Goal: Task Accomplishment & Management: Manage account settings

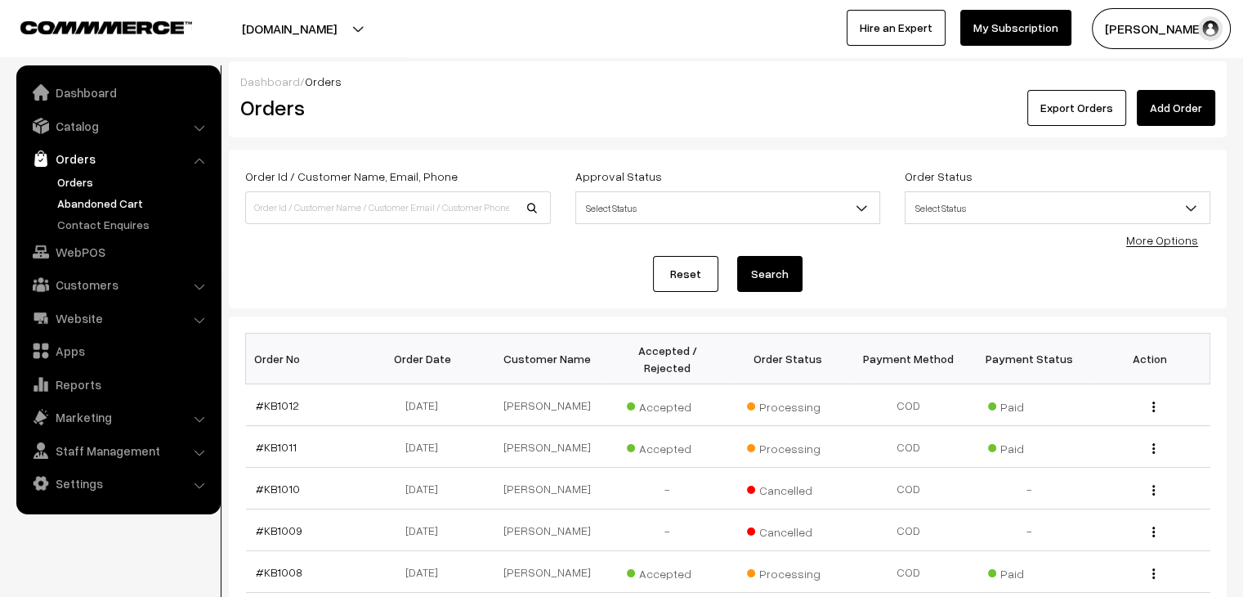
click at [118, 204] on link "Abandoned Cart" at bounding box center [134, 203] width 162 height 17
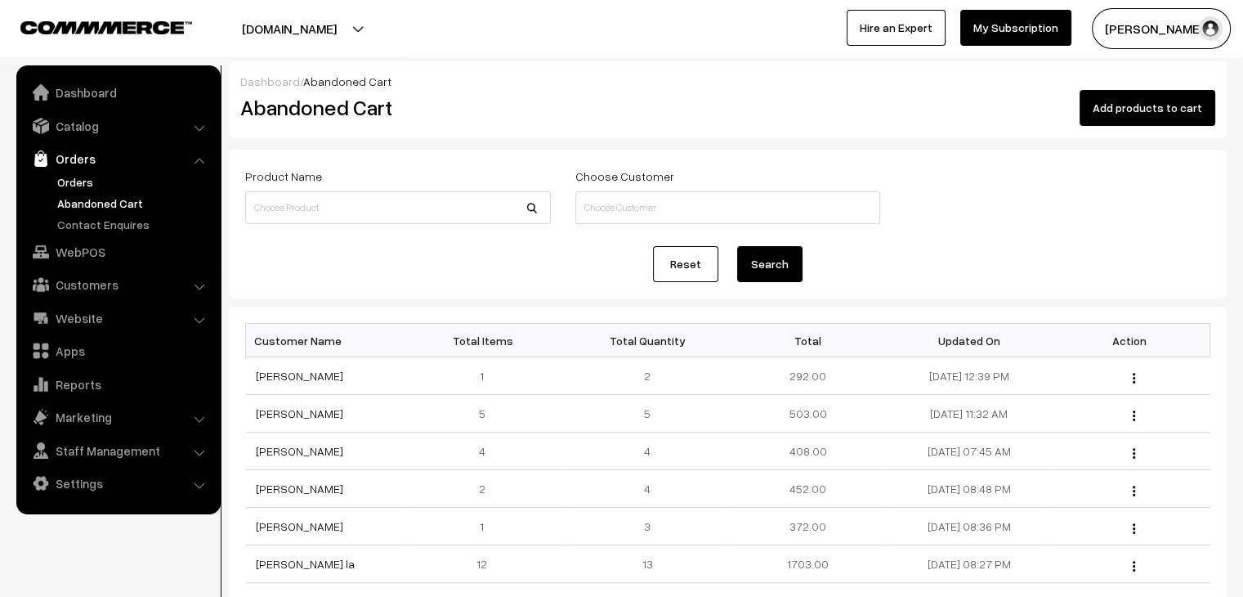
click at [72, 184] on link "Orders" at bounding box center [134, 181] width 162 height 17
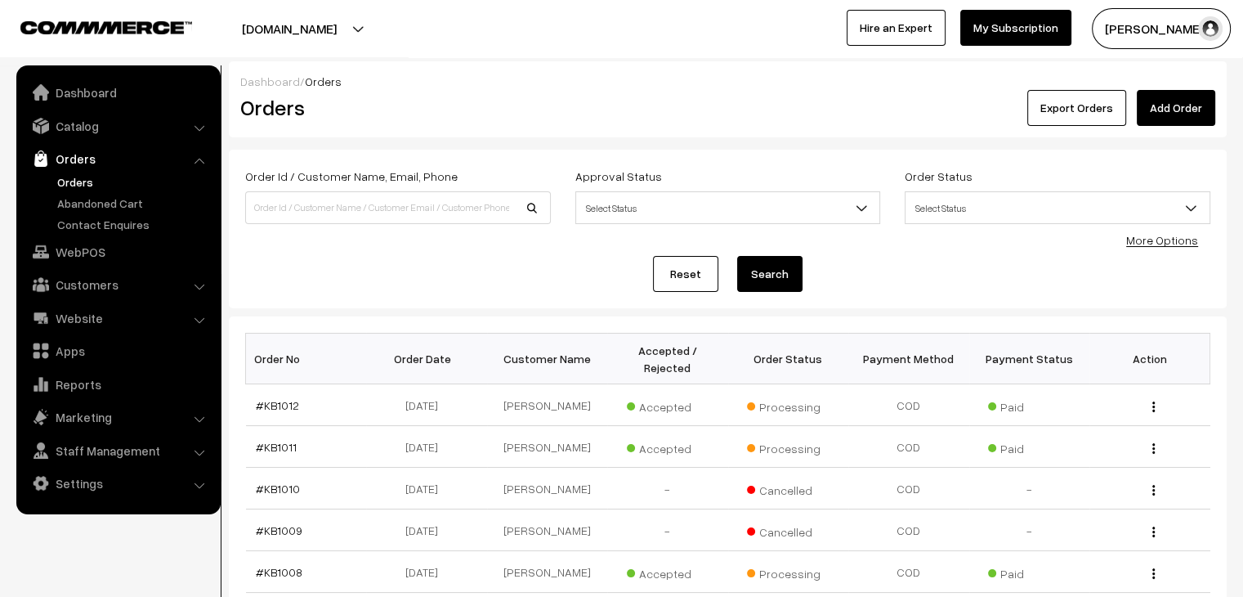
click at [111, 214] on ul "Orders" at bounding box center [118, 203] width 196 height 60
click at [113, 201] on link "Abandoned Cart" at bounding box center [134, 203] width 162 height 17
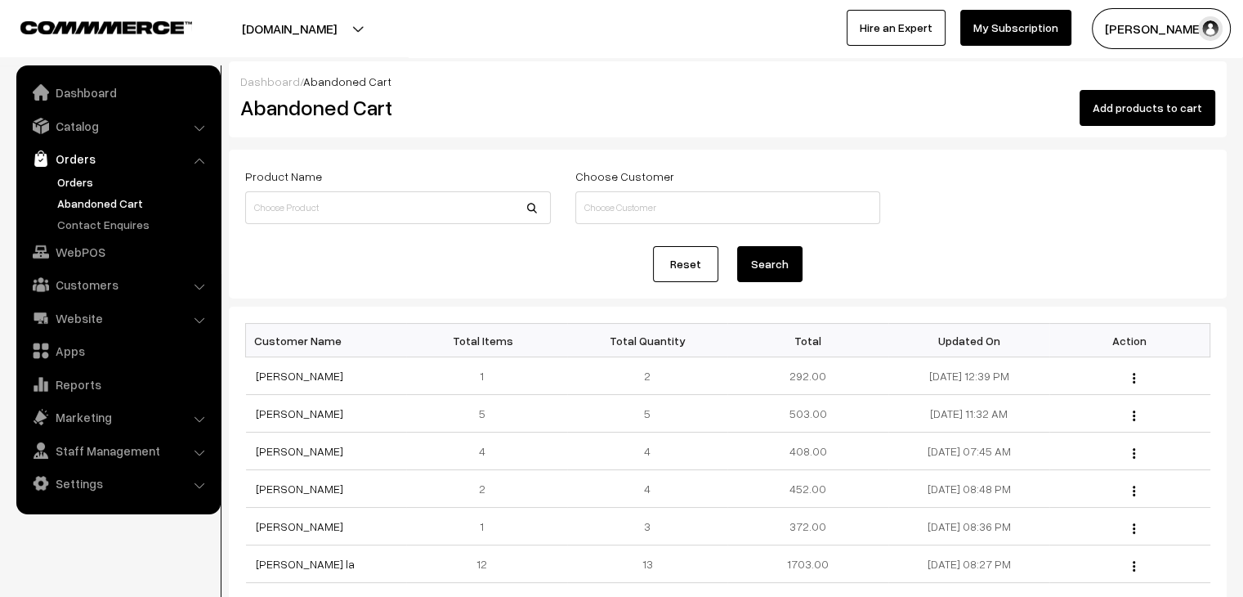
click at [68, 184] on link "Orders" at bounding box center [134, 181] width 162 height 17
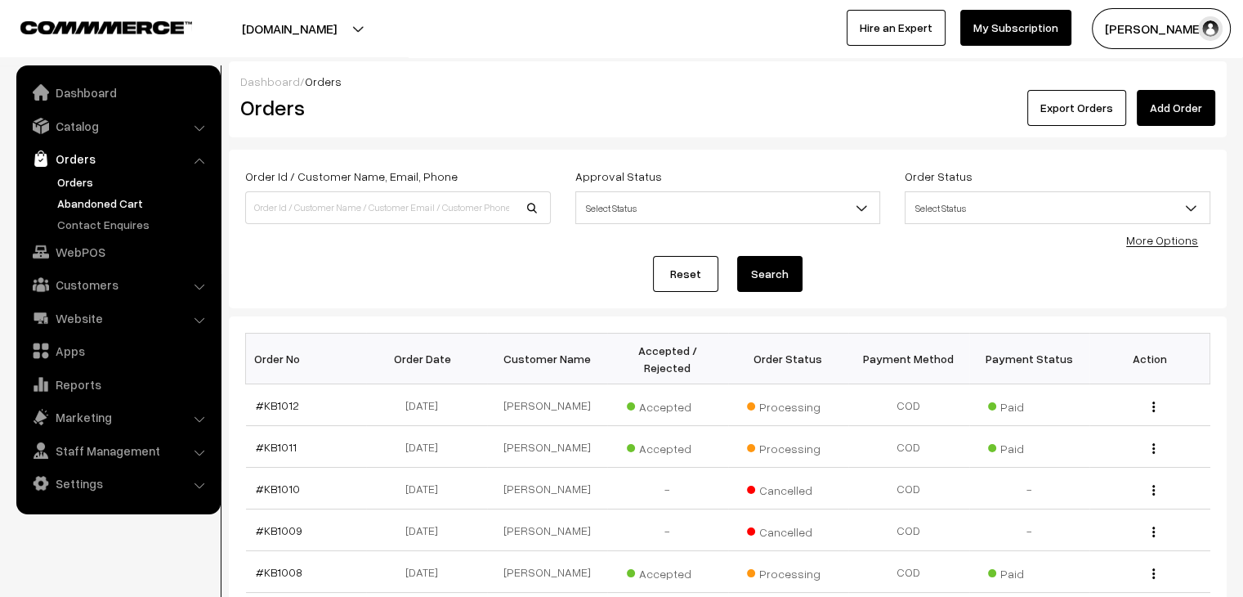
click at [103, 199] on link "Abandoned Cart" at bounding box center [134, 203] width 162 height 17
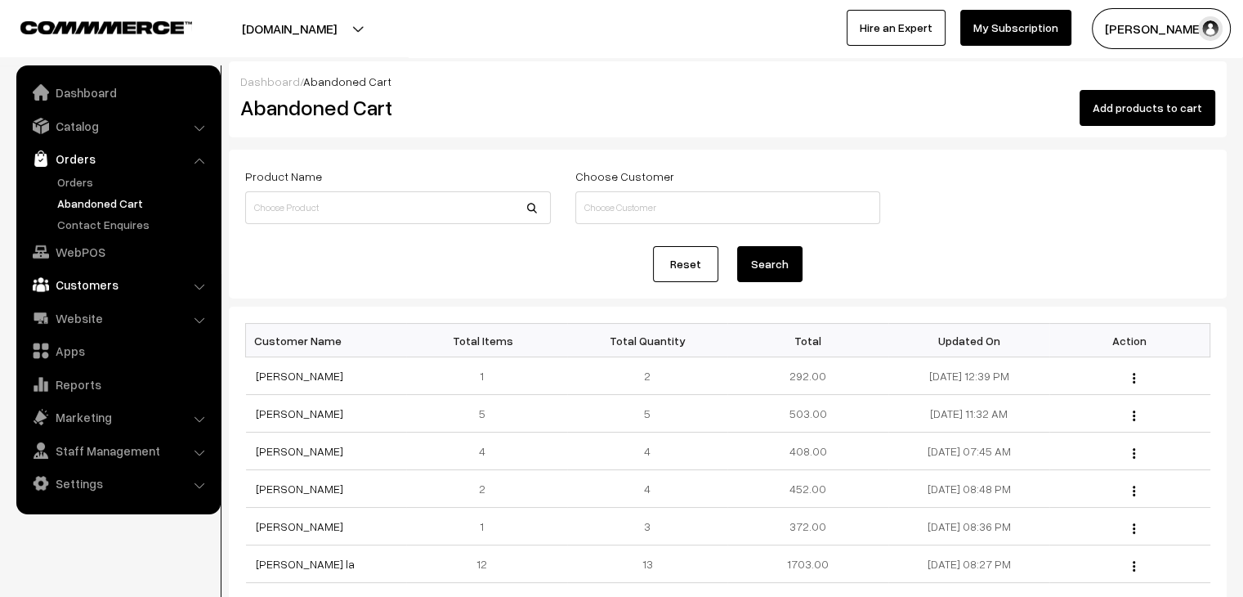
click at [91, 281] on link "Customers" at bounding box center [117, 284] width 195 height 29
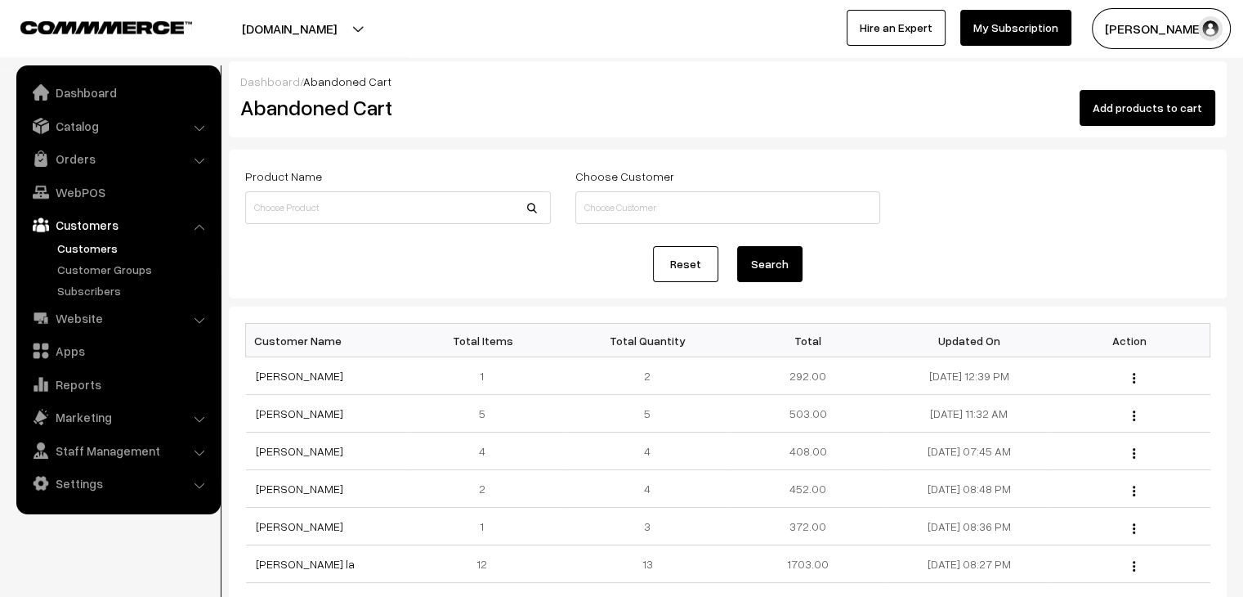
click at [94, 243] on link "Customers" at bounding box center [134, 247] width 162 height 17
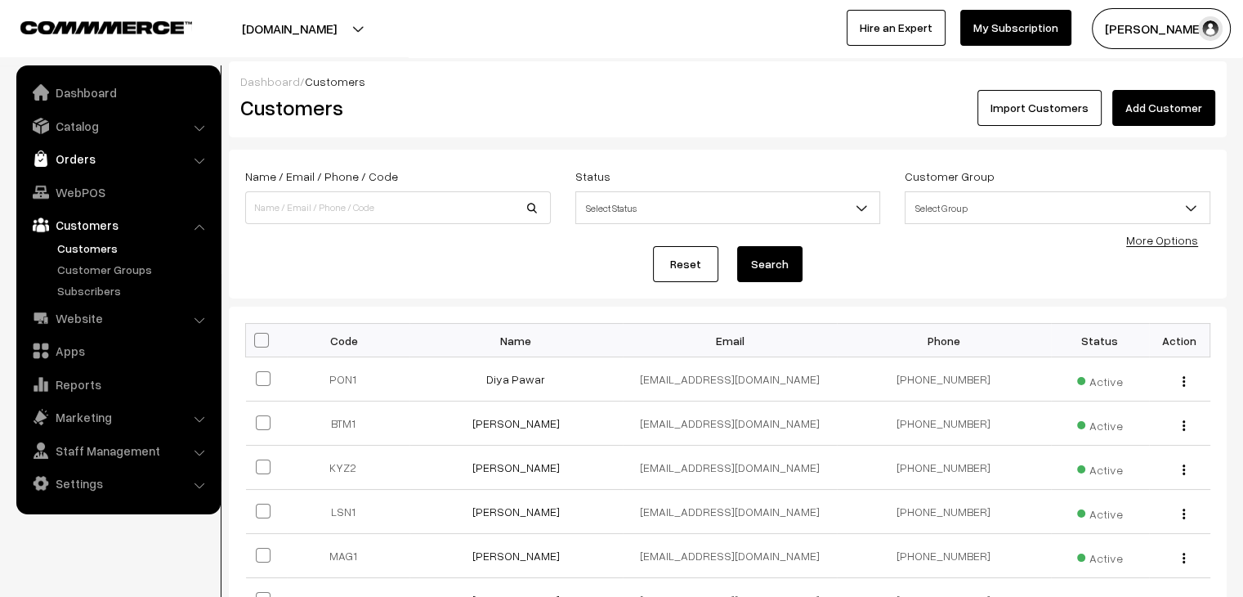
click at [80, 153] on link "Orders" at bounding box center [117, 158] width 195 height 29
click at [79, 181] on link "Orders" at bounding box center [134, 181] width 162 height 17
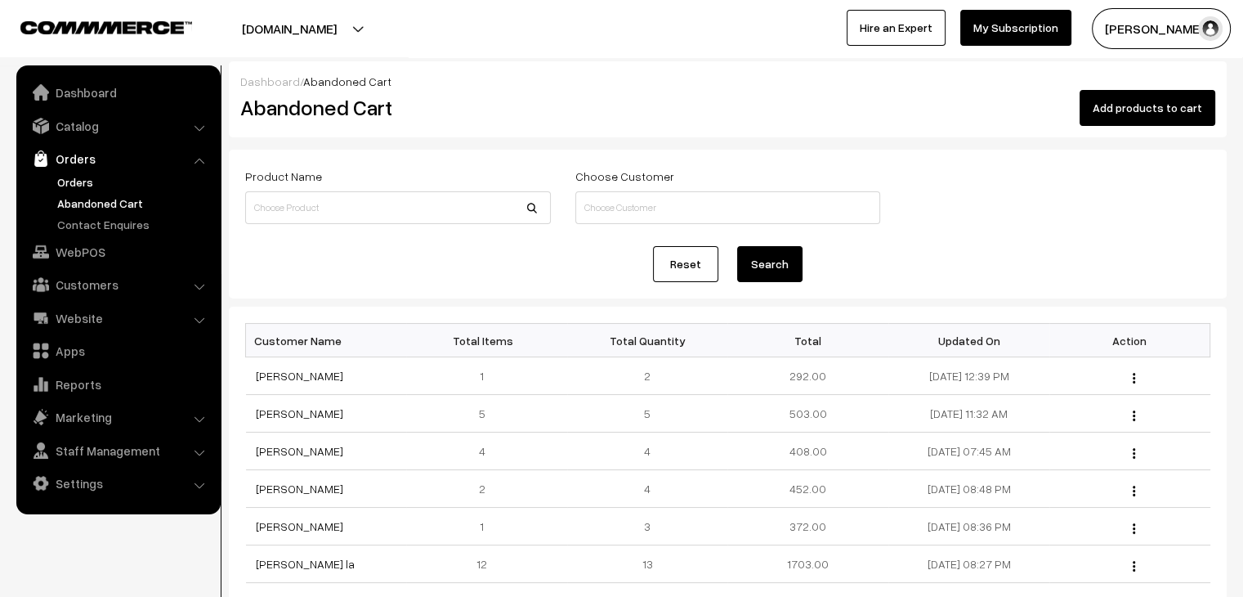
click at [83, 181] on link "Orders" at bounding box center [134, 181] width 162 height 17
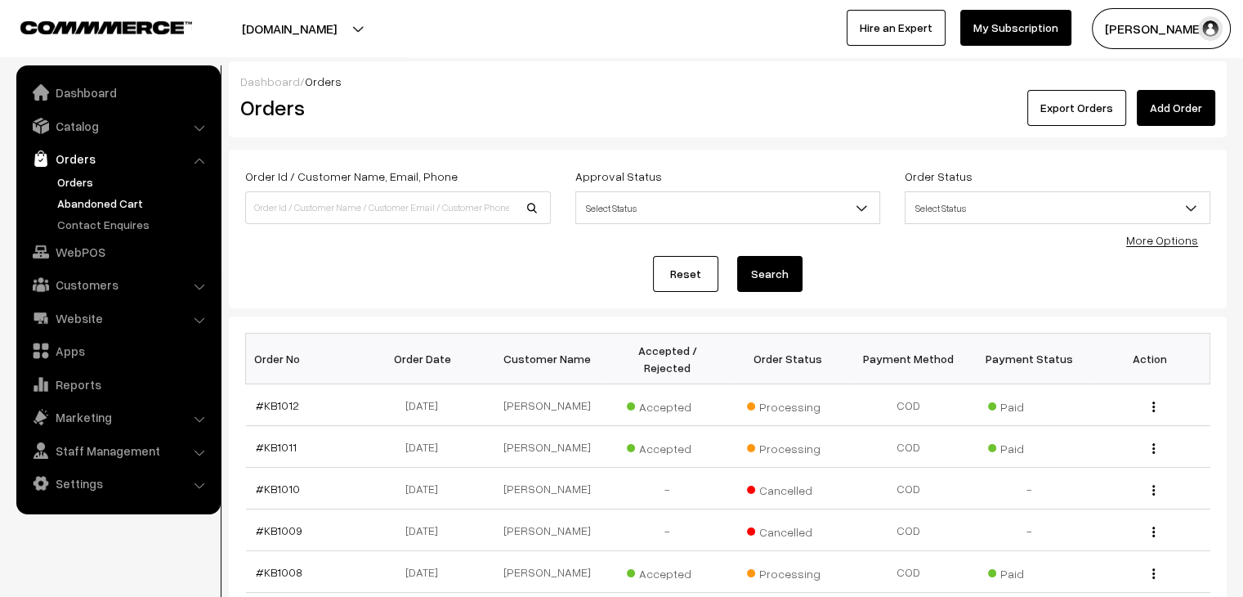
click at [94, 201] on link "Abandoned Cart" at bounding box center [134, 203] width 162 height 17
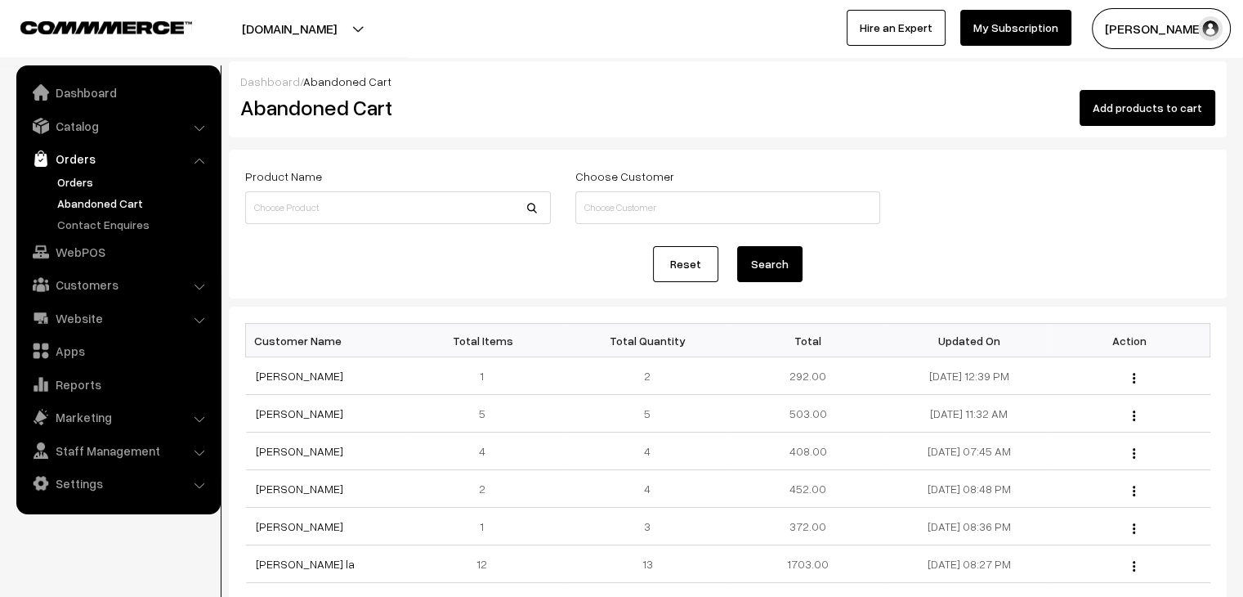
click at [69, 177] on link "Orders" at bounding box center [134, 181] width 162 height 17
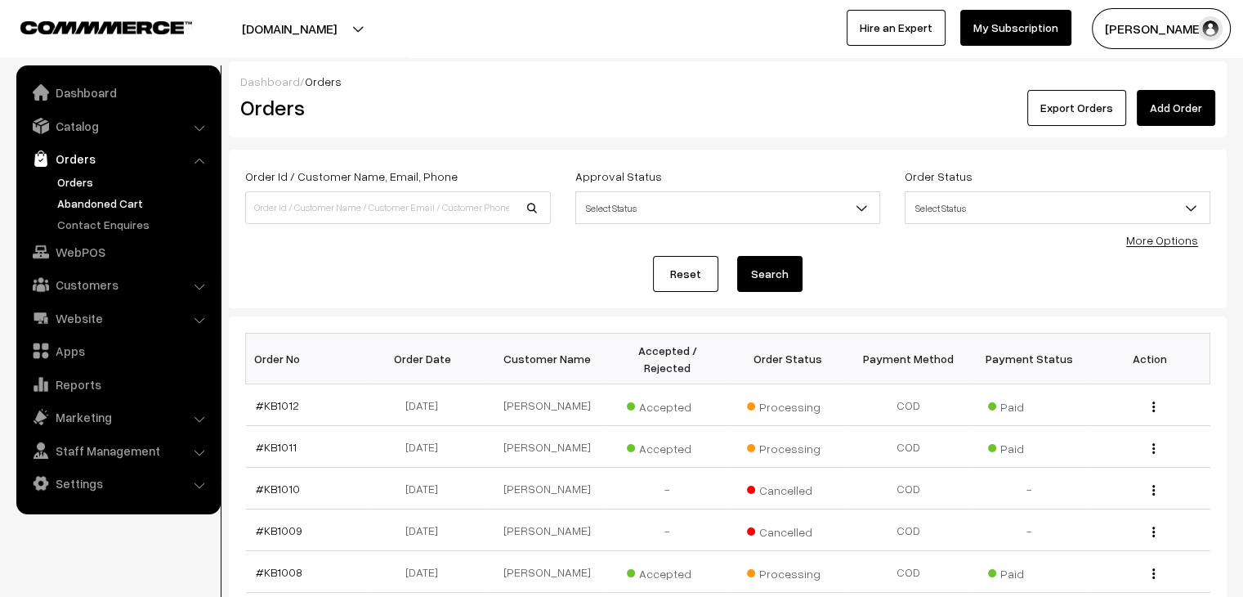
click at [124, 204] on link "Abandoned Cart" at bounding box center [134, 203] width 162 height 17
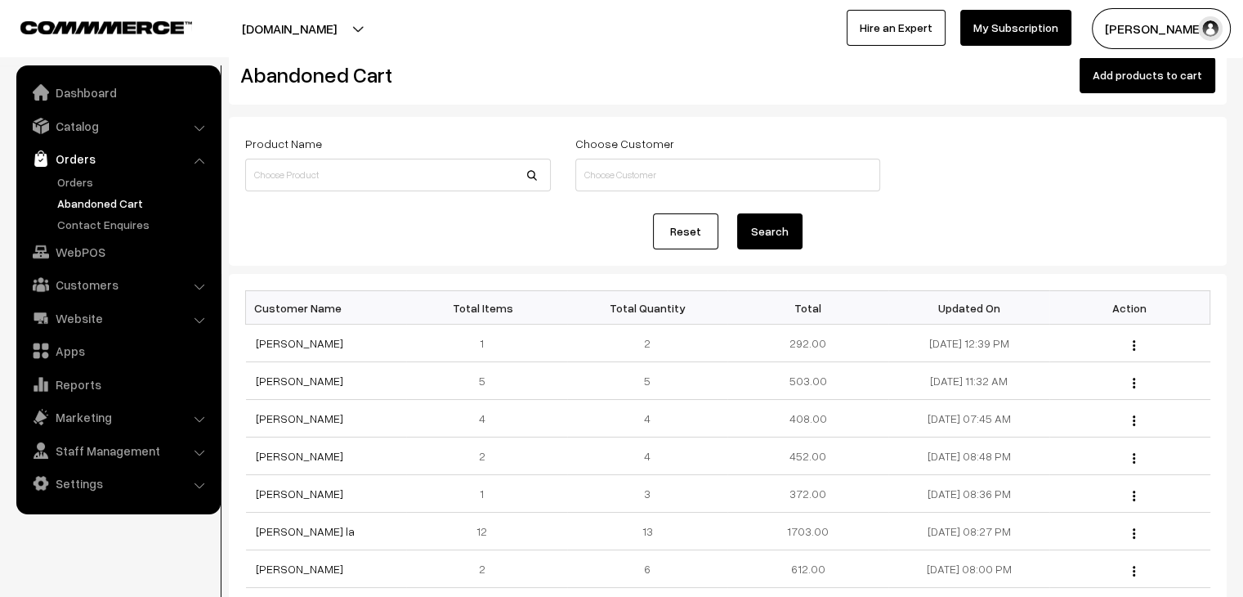
scroll to position [245, 0]
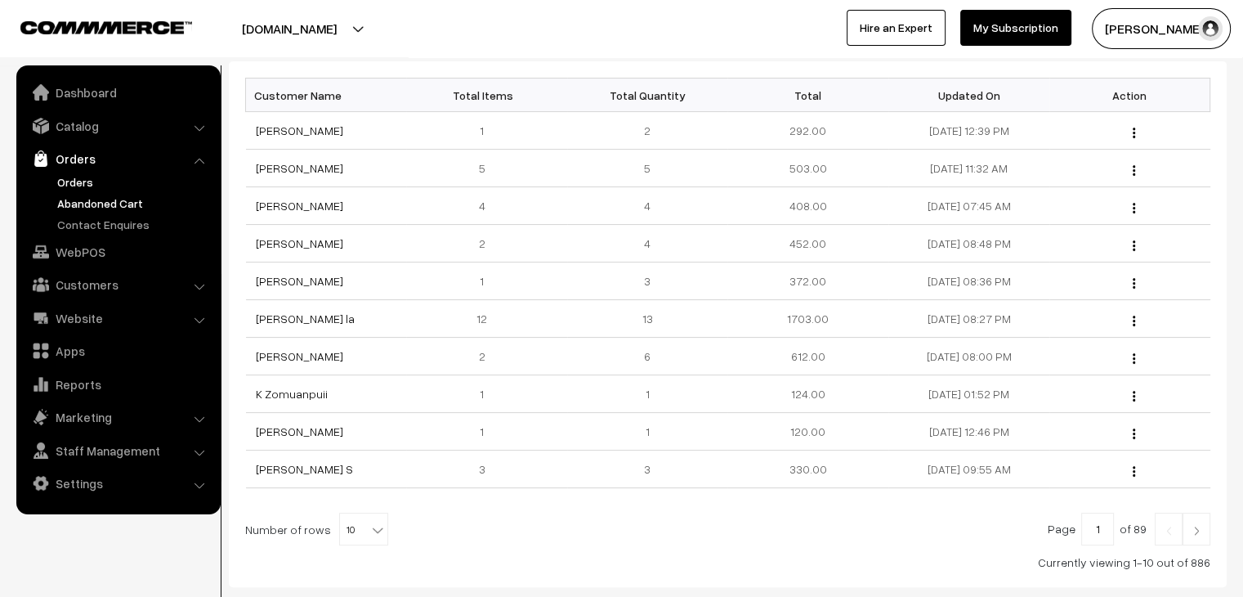
click at [82, 178] on link "Orders" at bounding box center [134, 181] width 162 height 17
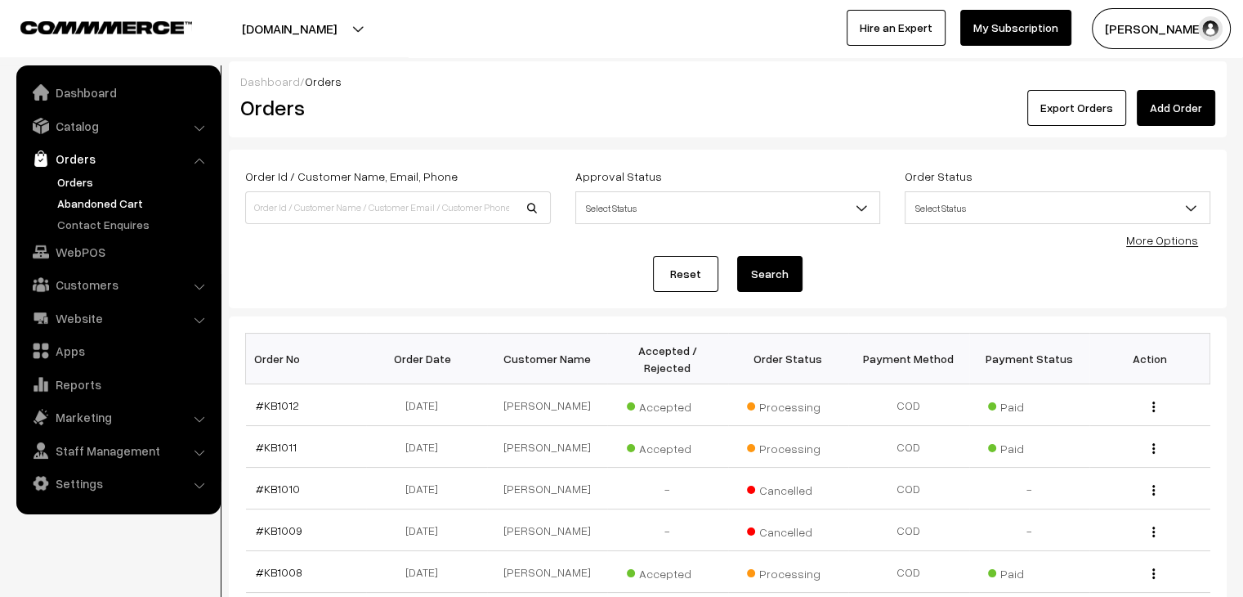
click at [70, 210] on link "Abandoned Cart" at bounding box center [134, 203] width 162 height 17
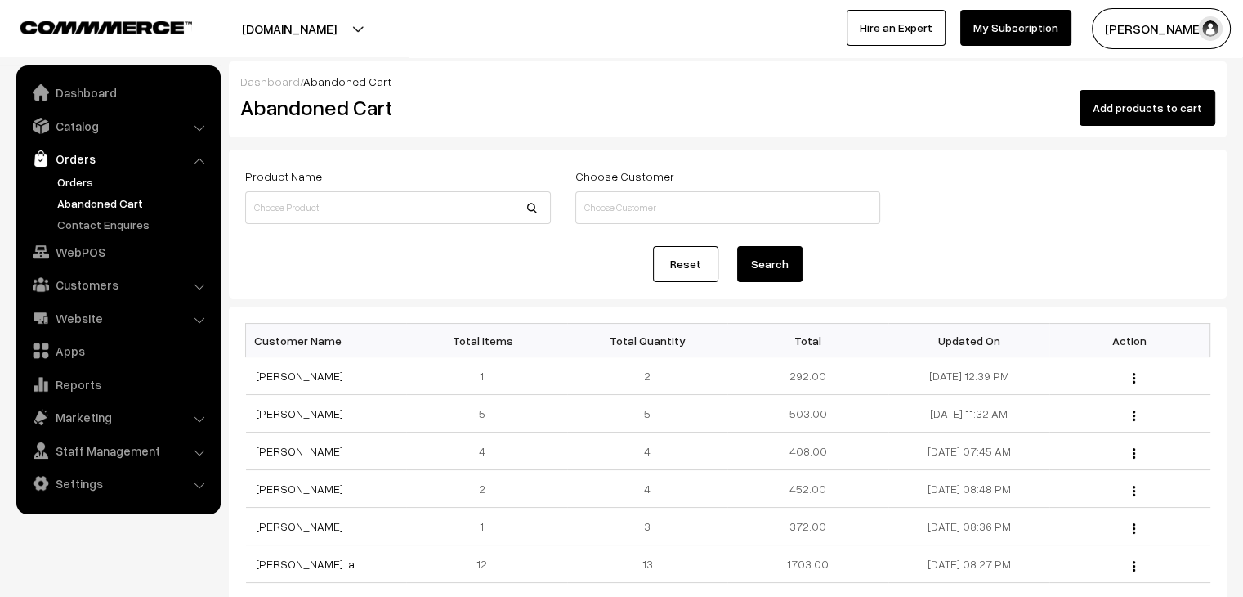
click at [87, 177] on link "Orders" at bounding box center [134, 181] width 162 height 17
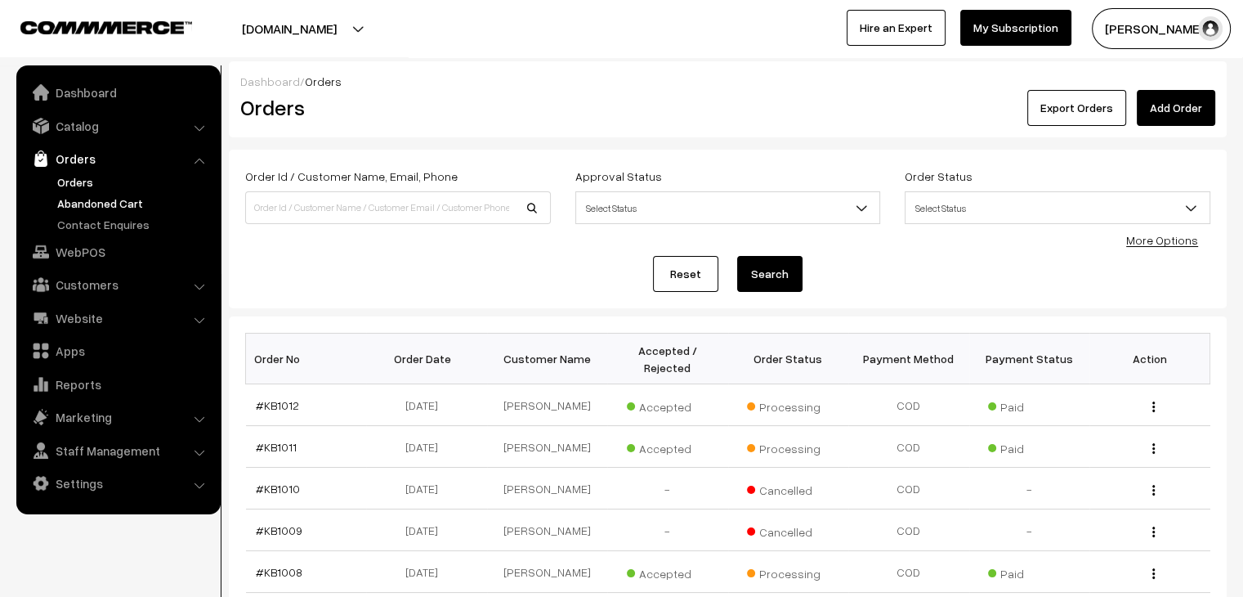
click at [94, 207] on link "Abandoned Cart" at bounding box center [134, 203] width 162 height 17
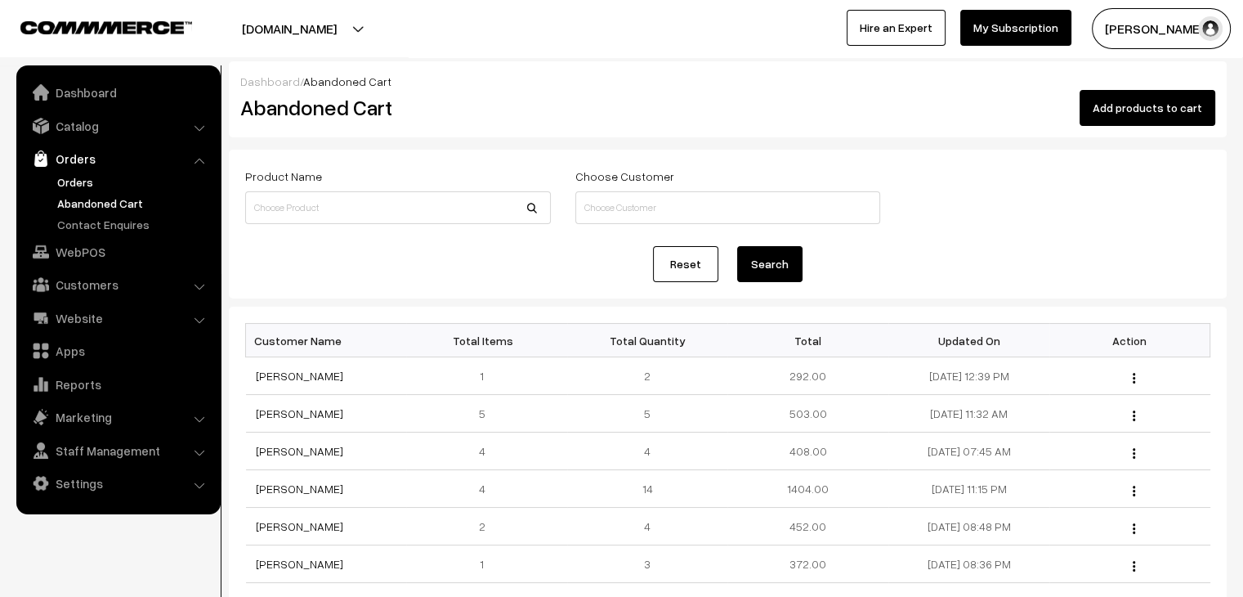
click at [86, 184] on link "Orders" at bounding box center [134, 181] width 162 height 17
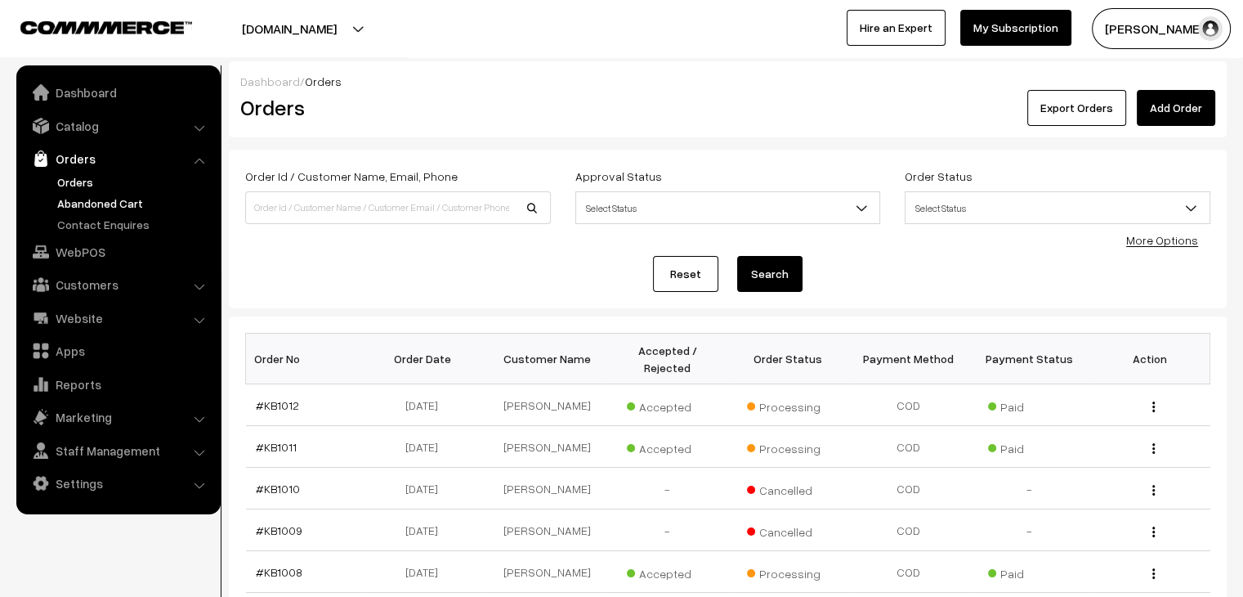
click at [94, 206] on link "Abandoned Cart" at bounding box center [134, 203] width 162 height 17
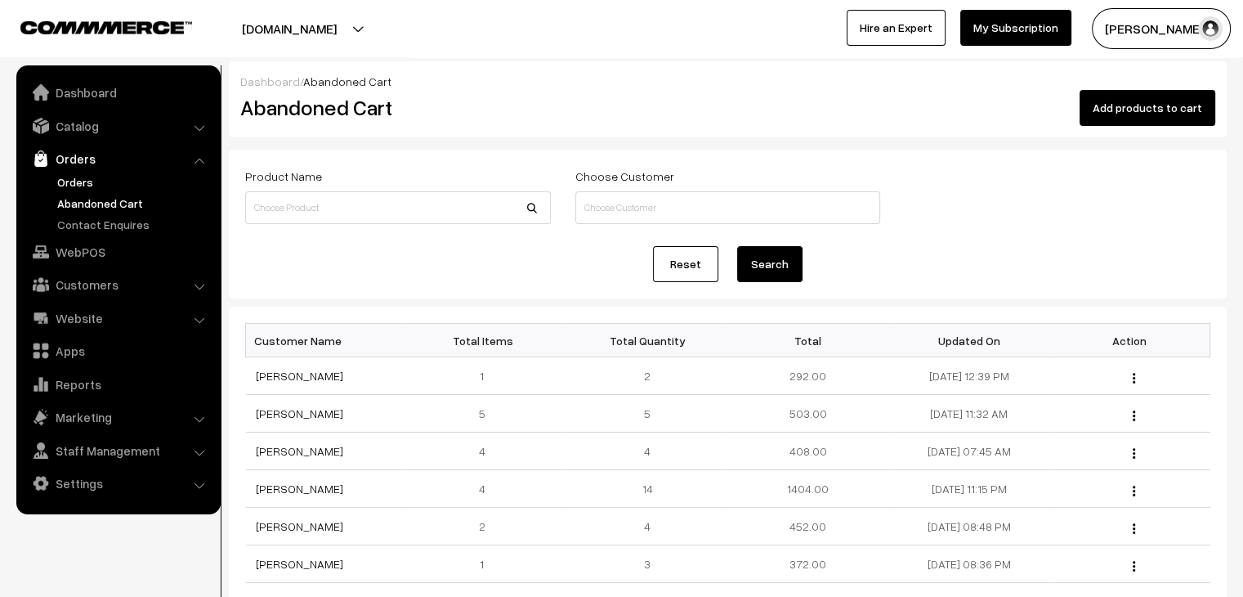
click at [90, 186] on link "Orders" at bounding box center [134, 181] width 162 height 17
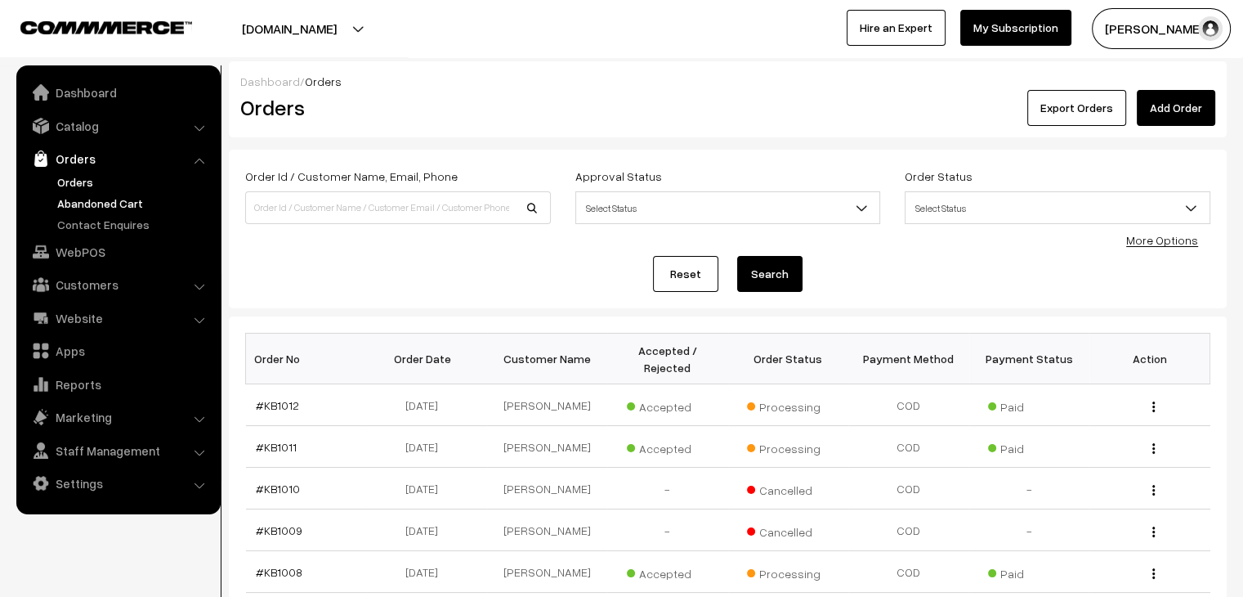
click at [132, 204] on link "Abandoned Cart" at bounding box center [134, 203] width 162 height 17
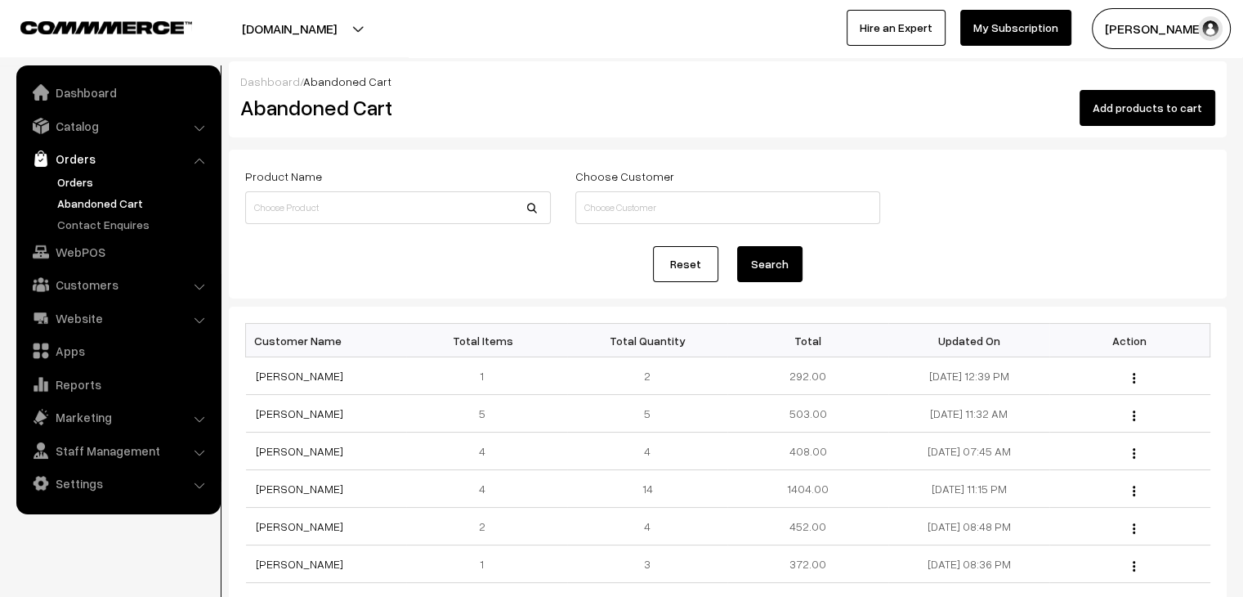
click at [96, 177] on link "Orders" at bounding box center [134, 181] width 162 height 17
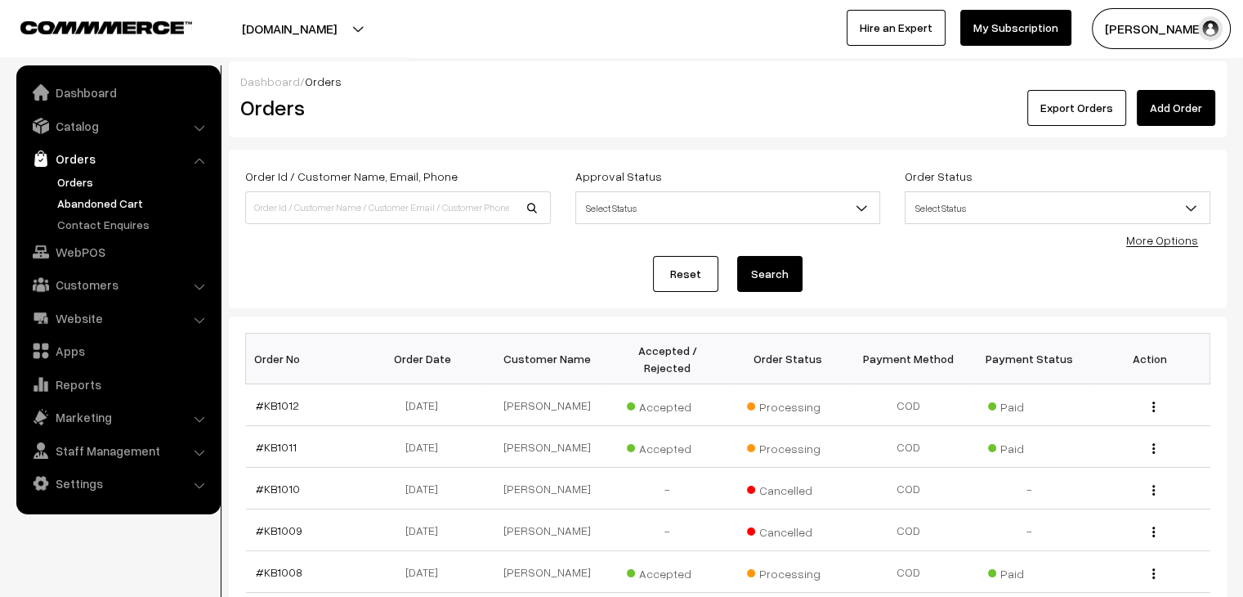
click at [128, 201] on link "Abandoned Cart" at bounding box center [134, 203] width 162 height 17
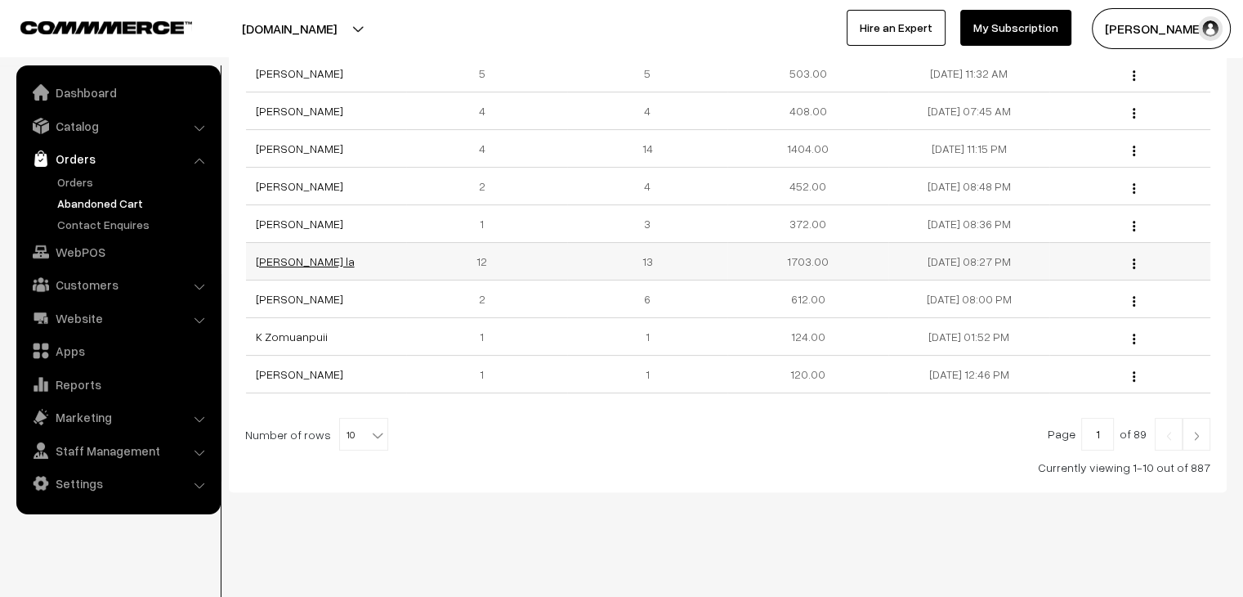
click at [307, 264] on link "[PERSON_NAME] la" at bounding box center [305, 261] width 99 height 14
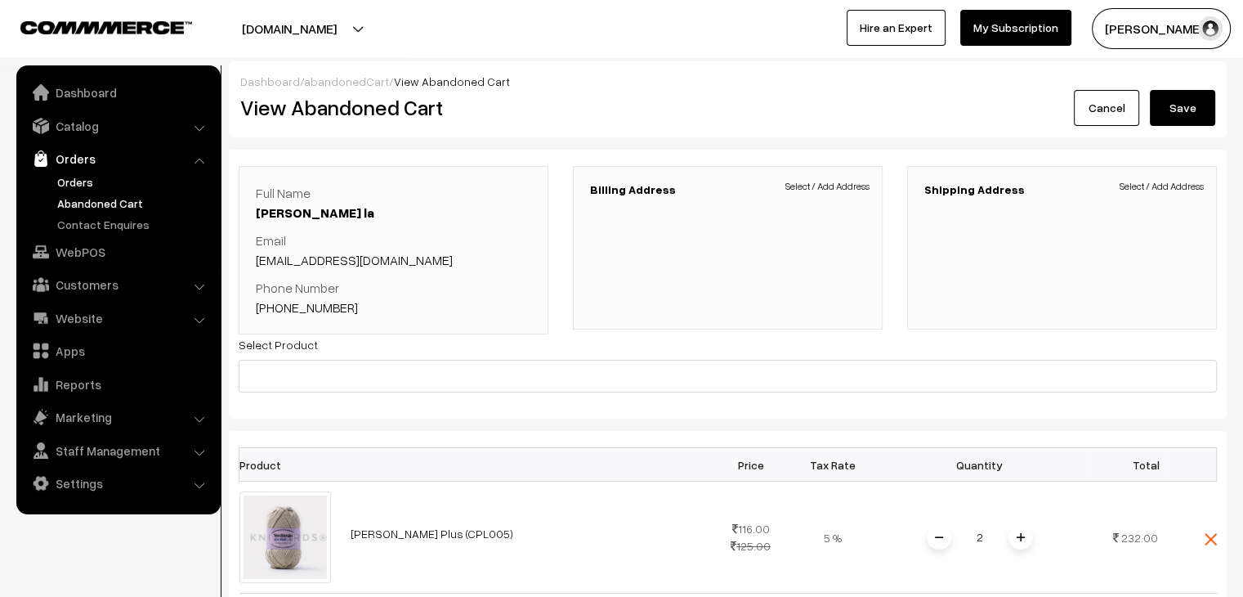
click at [95, 184] on link "Orders" at bounding box center [134, 181] width 162 height 17
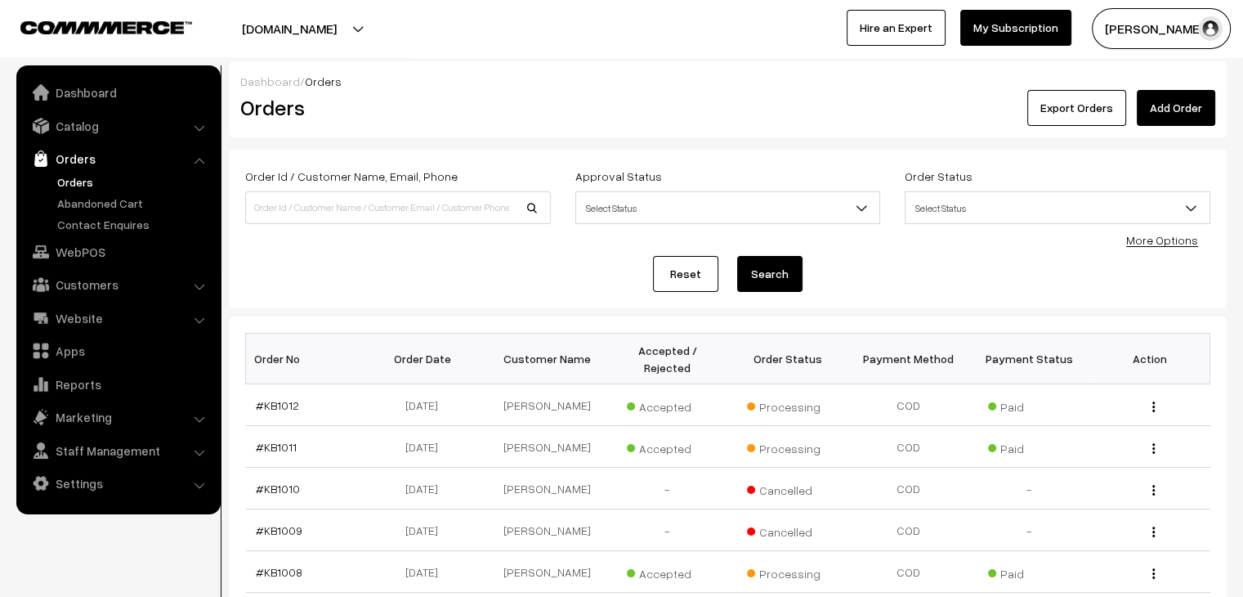
click at [114, 208] on link "Abandoned Cart" at bounding box center [134, 203] width 162 height 17
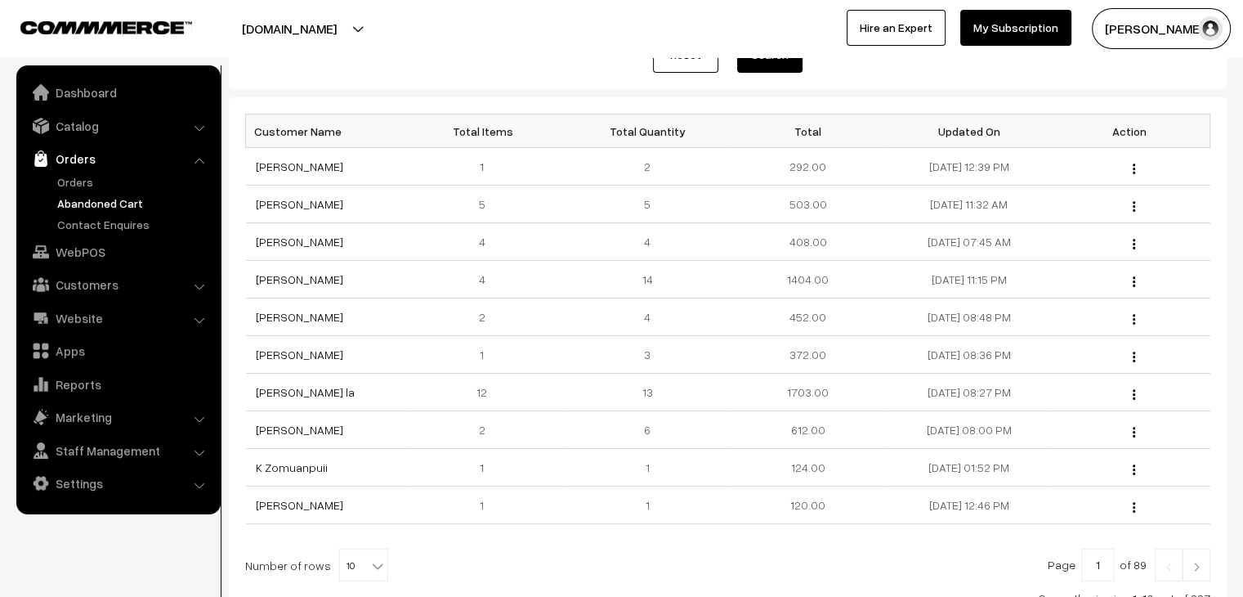
scroll to position [245, 0]
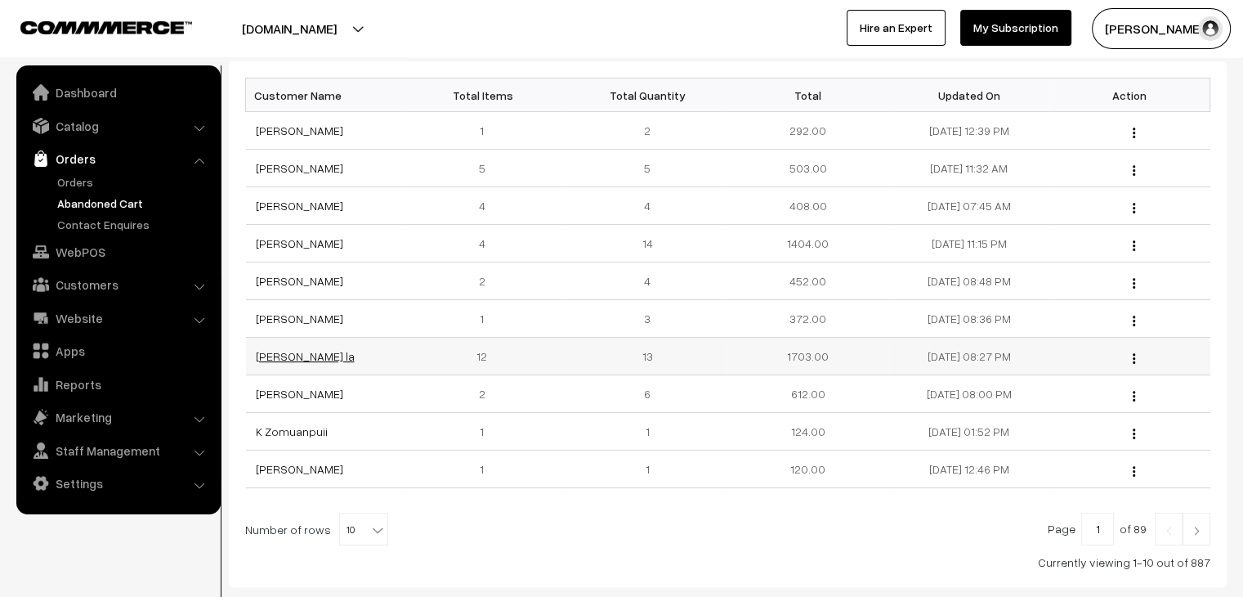
click at [304, 351] on link "Won Chung la" at bounding box center [305, 356] width 99 height 14
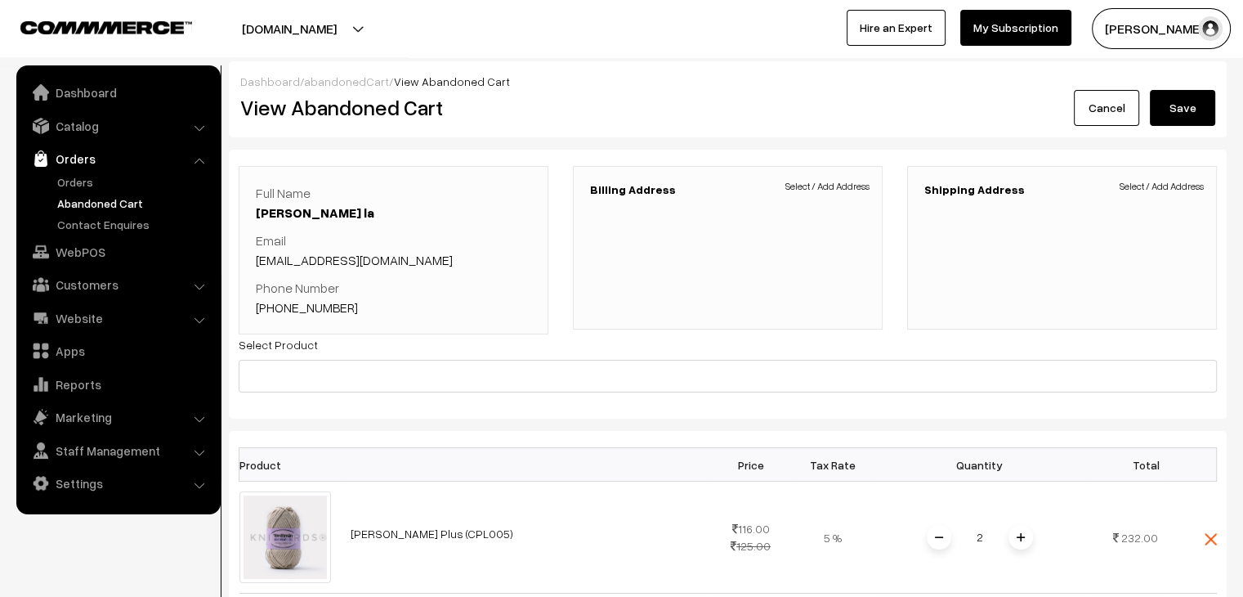
click at [328, 90] on div "View Abandoned Cart" at bounding box center [478, 108] width 500 height 36
click at [329, 83] on link "abandonedCart" at bounding box center [346, 81] width 85 height 14
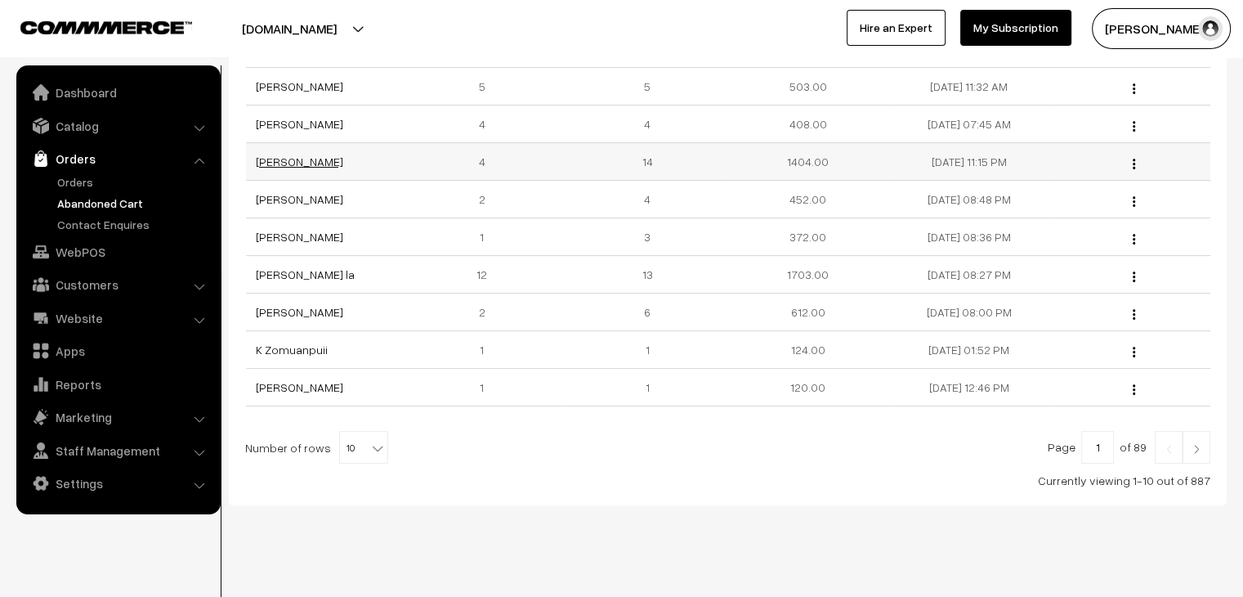
click at [288, 163] on link "[PERSON_NAME]" at bounding box center [299, 161] width 87 height 14
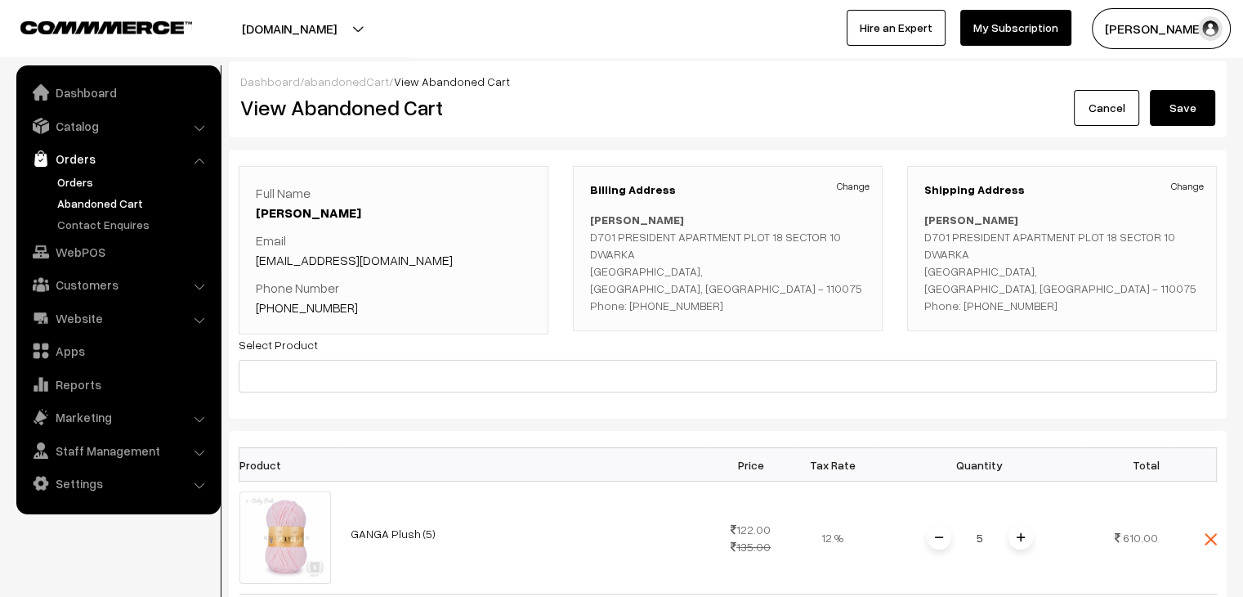
click at [82, 177] on link "Orders" at bounding box center [134, 181] width 162 height 17
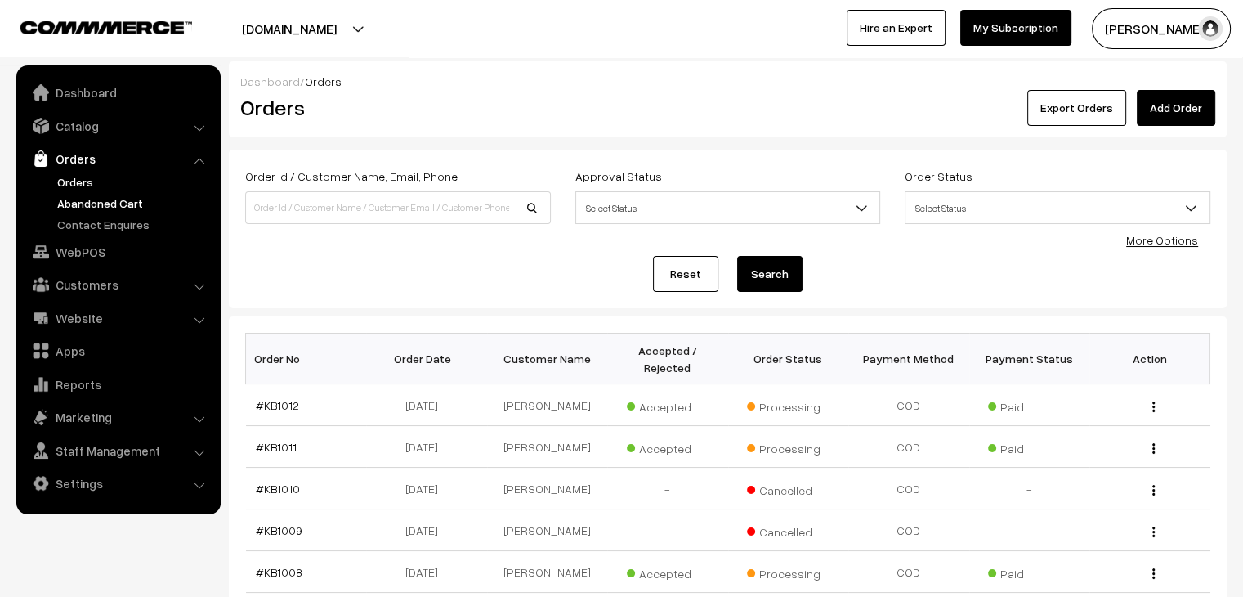
click at [110, 197] on link "Abandoned Cart" at bounding box center [134, 203] width 162 height 17
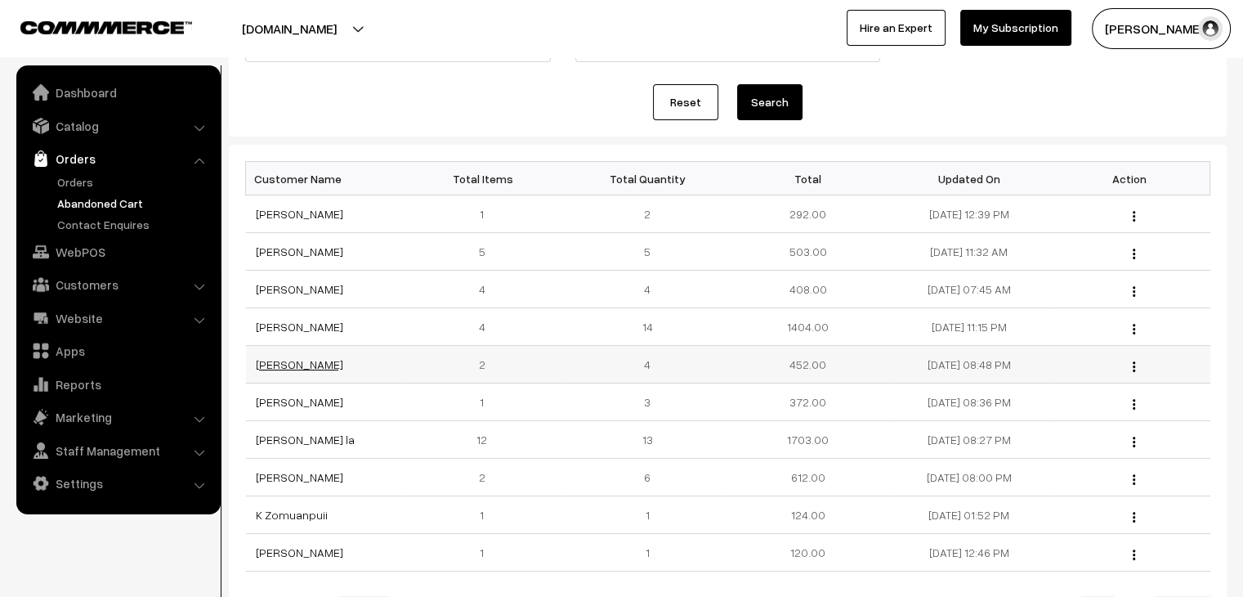
scroll to position [163, 0]
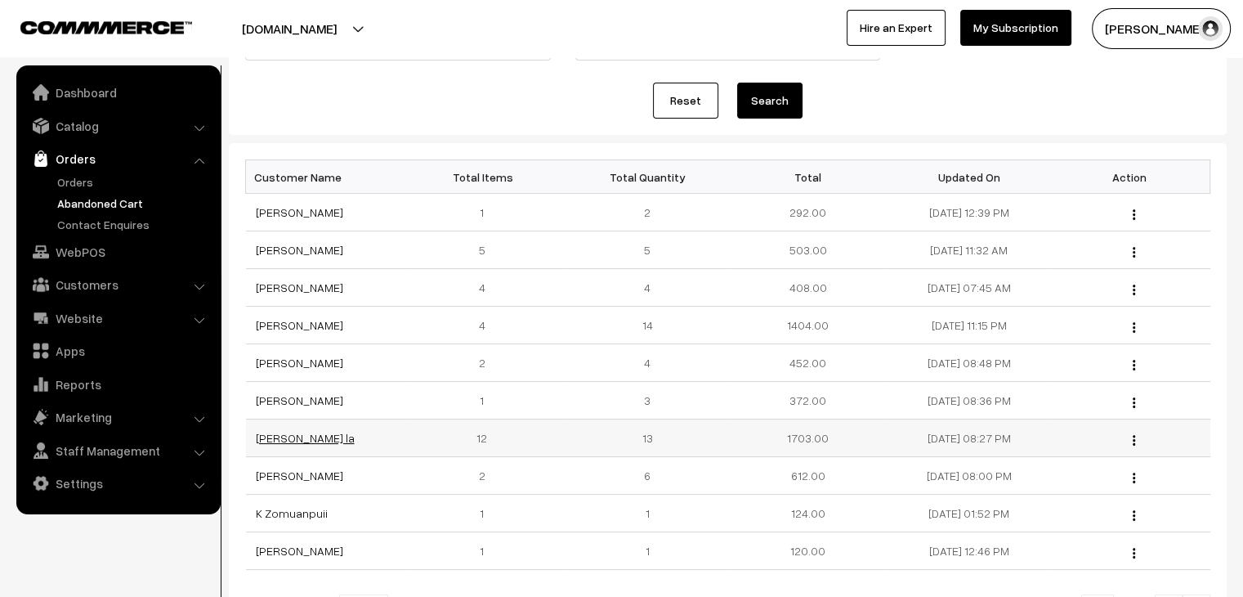
click at [280, 438] on link "[PERSON_NAME] la" at bounding box center [305, 438] width 99 height 14
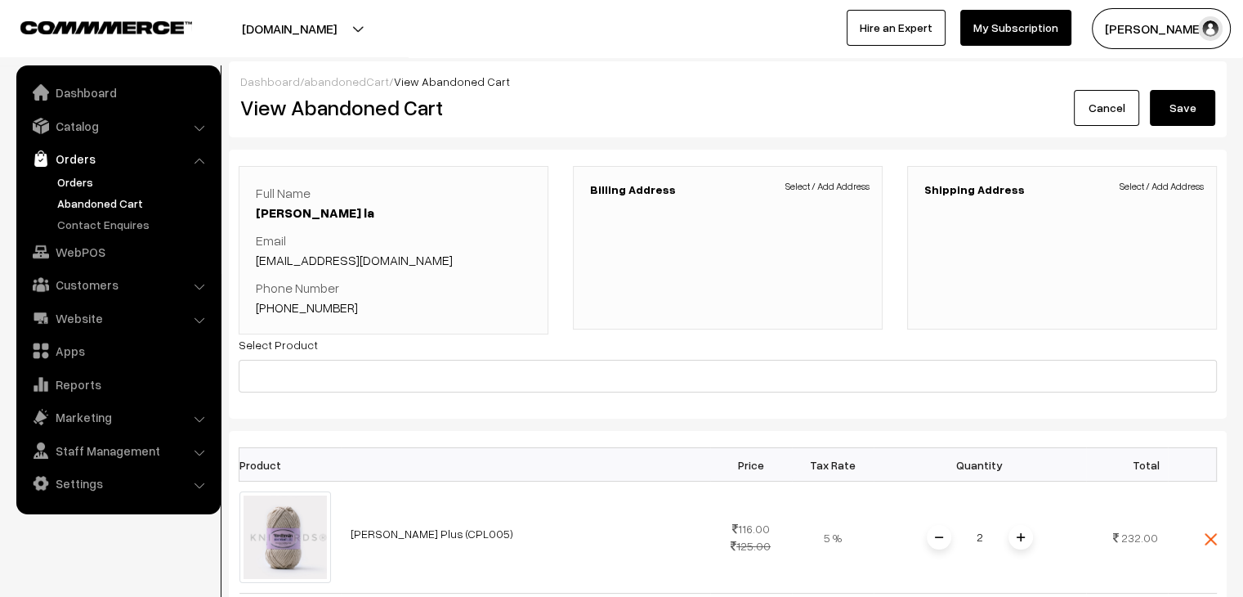
click at [81, 181] on link "Orders" at bounding box center [134, 181] width 162 height 17
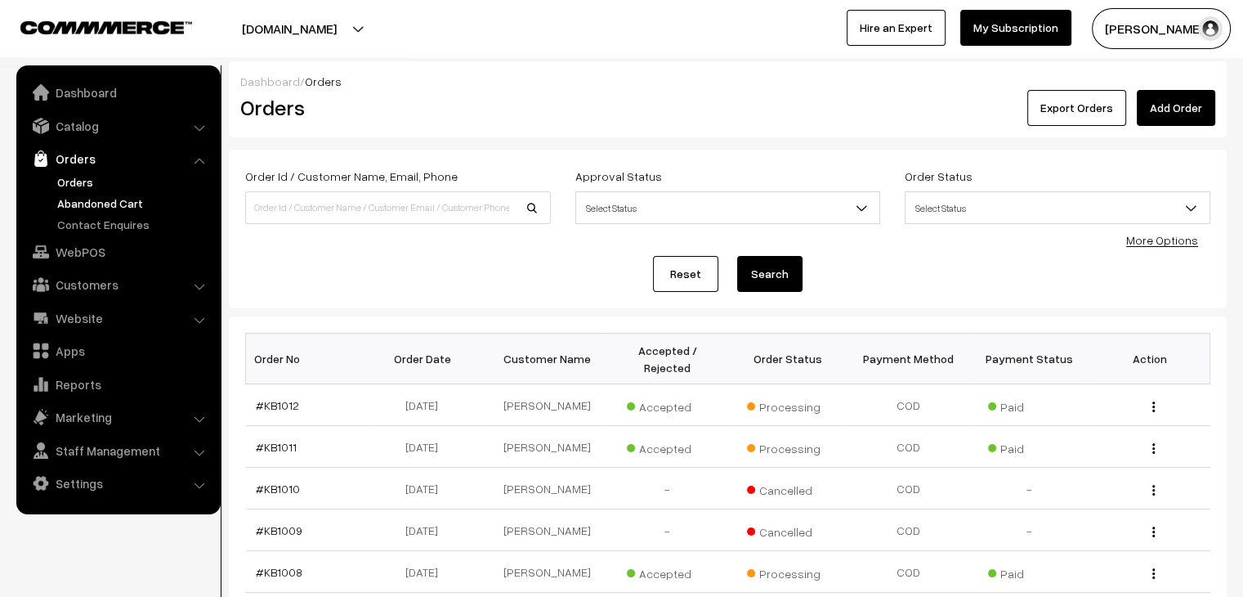
click at [101, 200] on link "Abandoned Cart" at bounding box center [134, 203] width 162 height 17
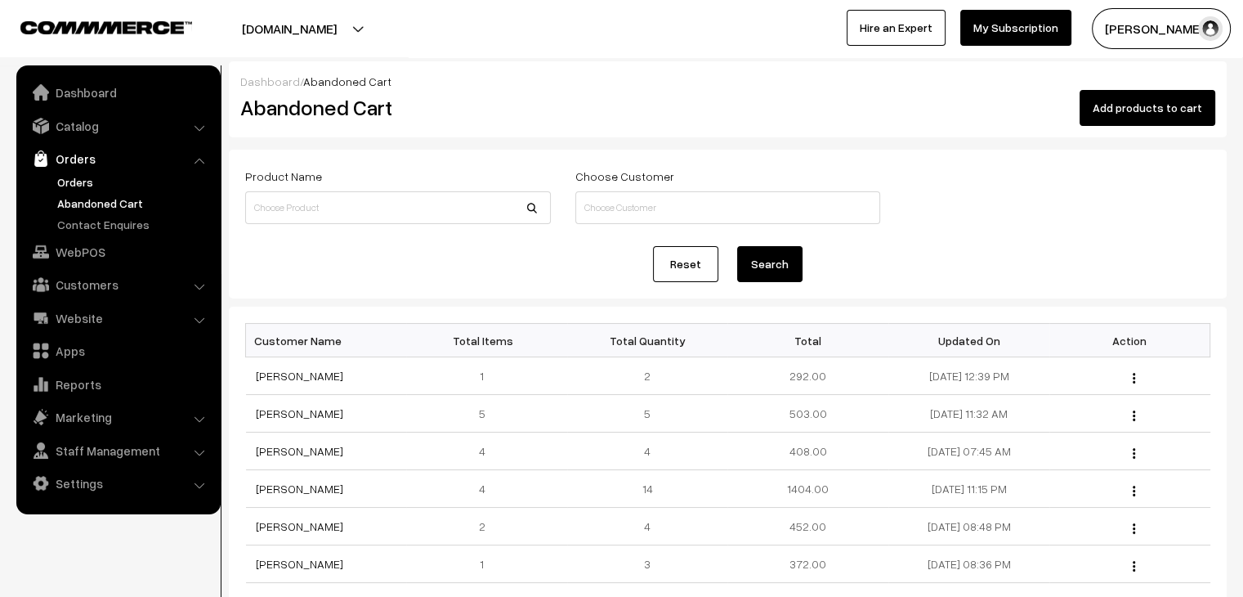
click at [77, 180] on link "Orders" at bounding box center [134, 181] width 162 height 17
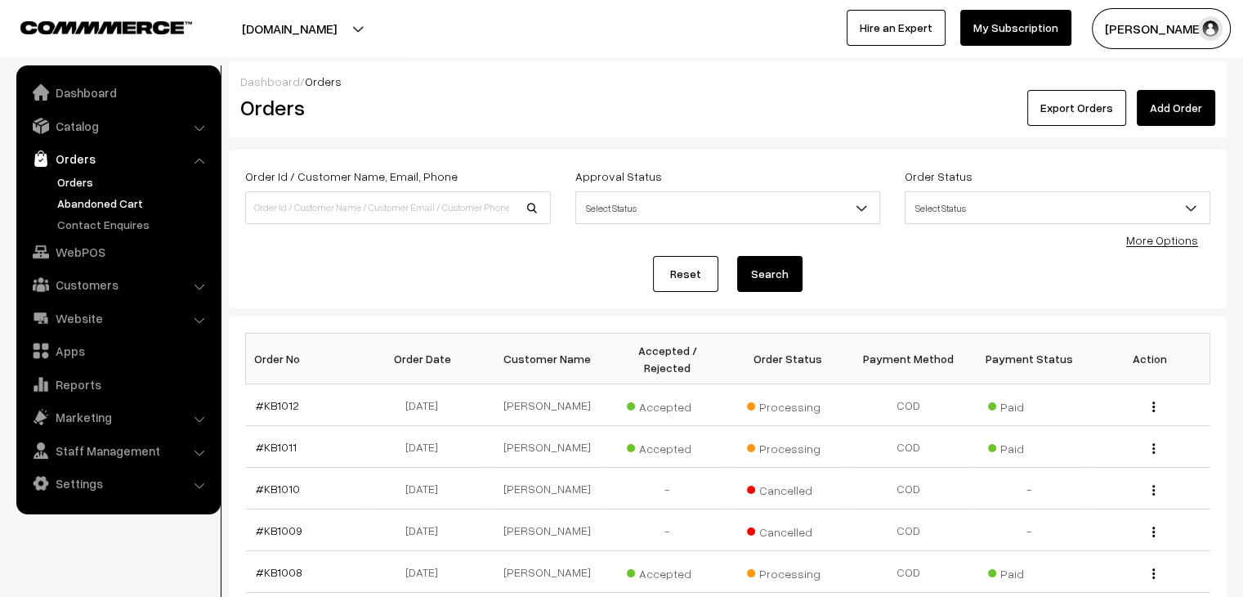
click at [128, 200] on link "Abandoned Cart" at bounding box center [134, 203] width 162 height 17
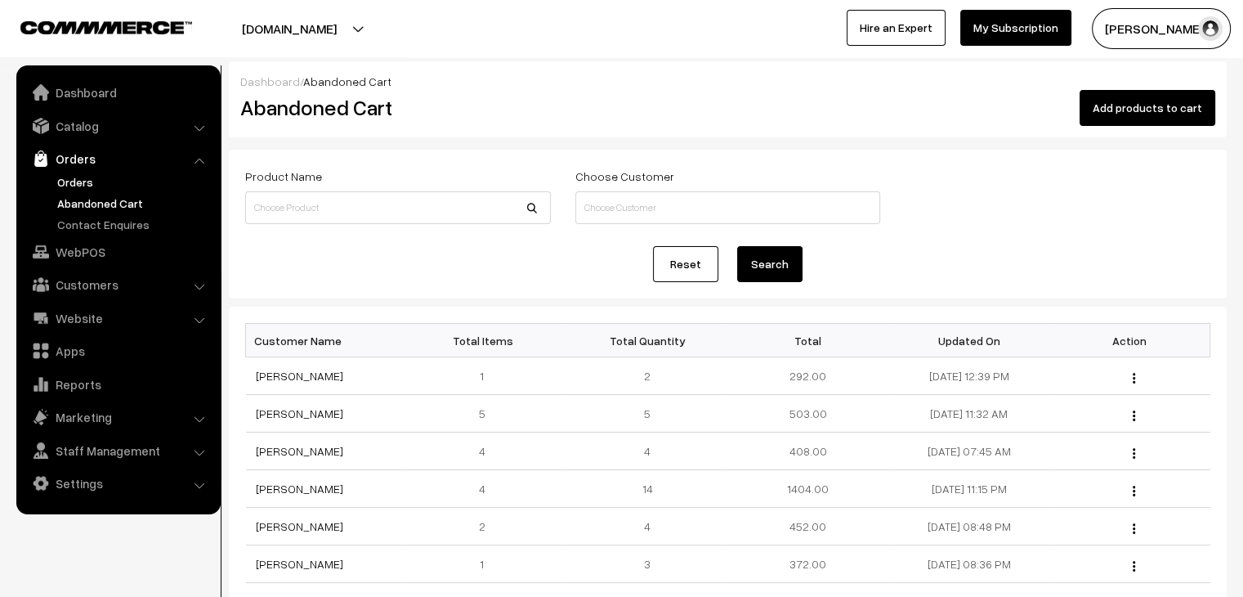
click at [86, 180] on link "Orders" at bounding box center [134, 181] width 162 height 17
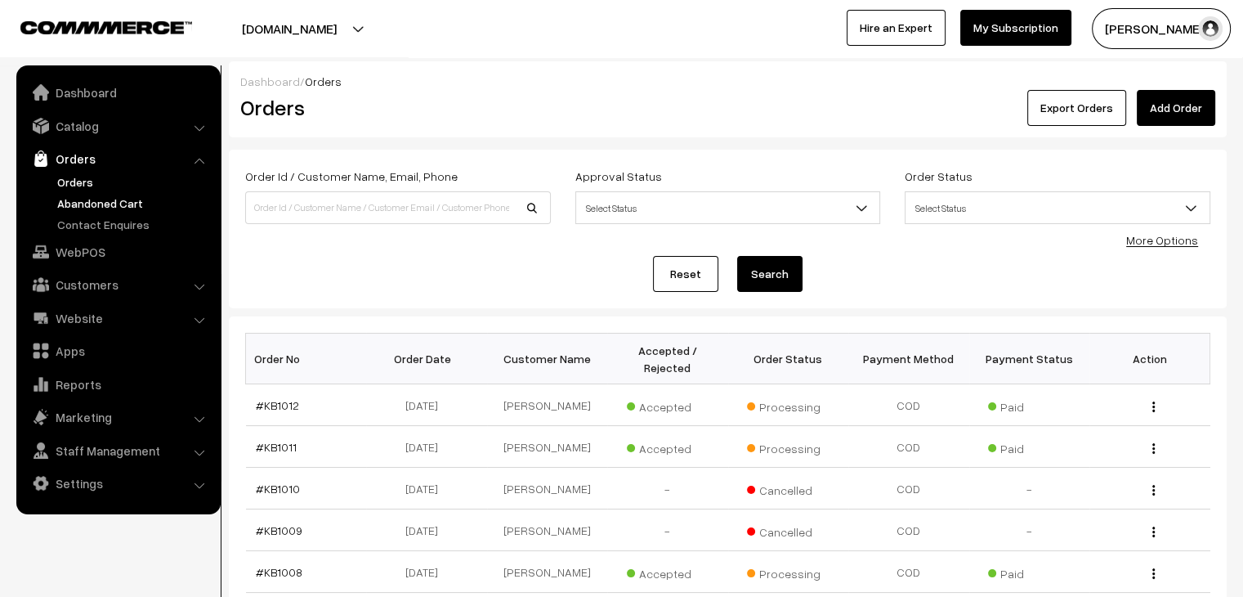
click at [111, 203] on link "Abandoned Cart" at bounding box center [134, 203] width 162 height 17
